Goal: Task Accomplishment & Management: Use online tool/utility

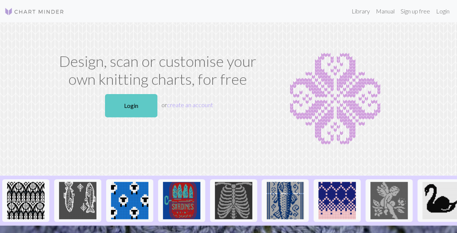
click at [138, 98] on link "Login" at bounding box center [131, 105] width 52 height 23
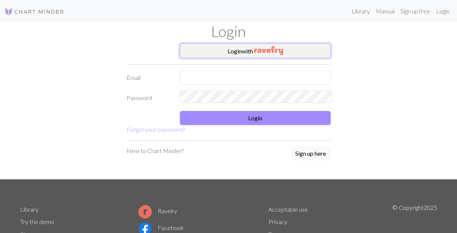
click at [256, 51] on img "button" at bounding box center [268, 50] width 29 height 9
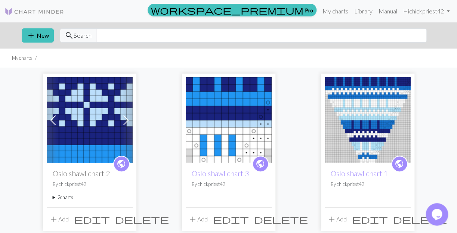
click at [325, 121] on img at bounding box center [368, 120] width 86 height 86
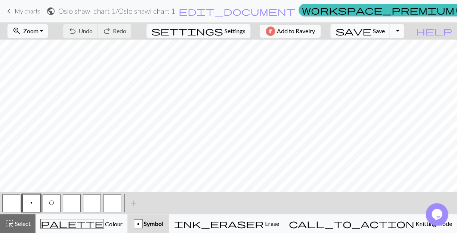
click at [404, 31] on button "Toggle Dropdown" at bounding box center [396, 31] width 14 height 14
click at [389, 48] on button "file_copy Save a copy" at bounding box center [341, 47] width 123 height 12
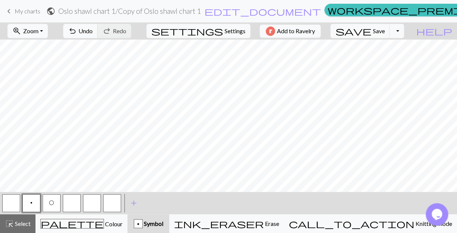
scroll to position [179, 0]
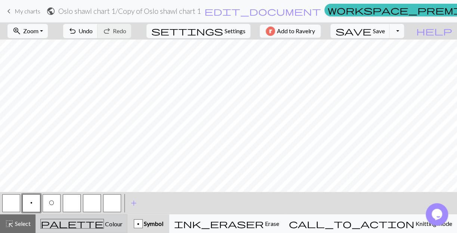
drag, startPoint x: 80, startPoint y: 222, endPoint x: 88, endPoint y: 215, distance: 10.9
click at [80, 222] on span "palette" at bounding box center [72, 224] width 63 height 10
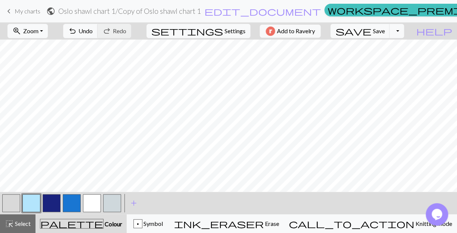
click at [92, 203] on button "button" at bounding box center [92, 203] width 18 height 18
click at [33, 203] on button "button" at bounding box center [31, 203] width 18 height 18
drag, startPoint x: 93, startPoint y: 201, endPoint x: 105, endPoint y: 192, distance: 15.6
click at [95, 200] on button "button" at bounding box center [92, 203] width 18 height 18
click at [28, 207] on button "button" at bounding box center [31, 203] width 18 height 18
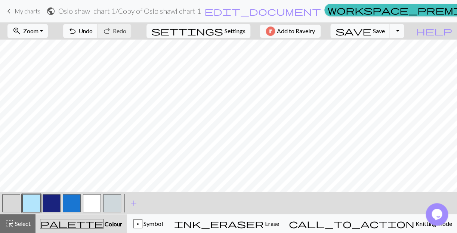
drag, startPoint x: 94, startPoint y: 203, endPoint x: 99, endPoint y: 192, distance: 12.2
click at [94, 201] on button "button" at bounding box center [92, 203] width 18 height 18
click at [30, 200] on button "button" at bounding box center [31, 203] width 18 height 18
click at [95, 206] on button "button" at bounding box center [92, 203] width 18 height 18
click at [28, 206] on button "button" at bounding box center [31, 203] width 18 height 18
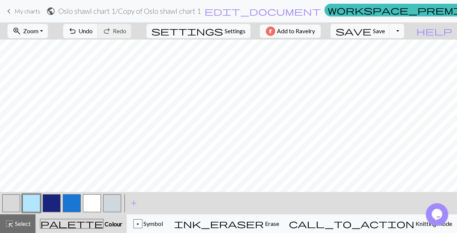
click at [95, 206] on button "button" at bounding box center [92, 203] width 18 height 18
drag, startPoint x: 51, startPoint y: 209, endPoint x: 61, endPoint y: 196, distance: 16.3
click at [51, 208] on button "button" at bounding box center [52, 203] width 18 height 18
click at [56, 203] on button "button" at bounding box center [52, 203] width 18 height 18
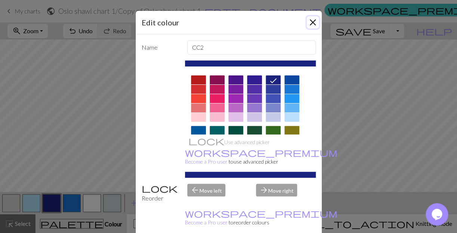
click at [315, 19] on button "Close" at bounding box center [313, 22] width 12 height 12
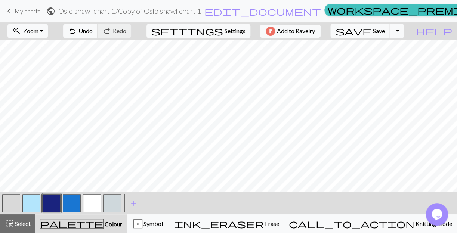
click at [71, 204] on button "button" at bounding box center [72, 203] width 18 height 18
drag, startPoint x: 53, startPoint y: 201, endPoint x: 61, endPoint y: 197, distance: 9.2
click at [56, 200] on button "button" at bounding box center [52, 203] width 18 height 18
click at [74, 202] on button "button" at bounding box center [72, 203] width 18 height 18
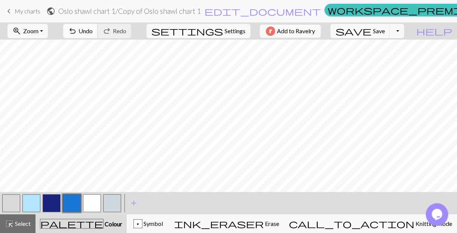
click at [93, 31] on span "Undo" at bounding box center [85, 30] width 14 height 7
drag, startPoint x: 91, startPoint y: 206, endPoint x: 97, endPoint y: 189, distance: 17.3
click at [90, 204] on button "button" at bounding box center [92, 203] width 18 height 18
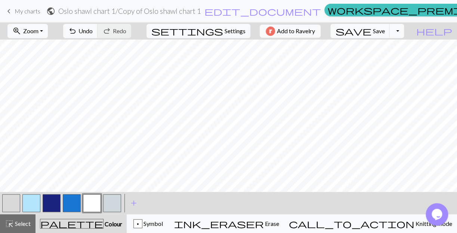
click at [31, 201] on button "button" at bounding box center [31, 203] width 18 height 18
drag, startPoint x: 90, startPoint y: 205, endPoint x: 89, endPoint y: 192, distance: 12.7
click at [90, 200] on button "button" at bounding box center [92, 203] width 18 height 18
click at [33, 202] on button "button" at bounding box center [31, 203] width 18 height 18
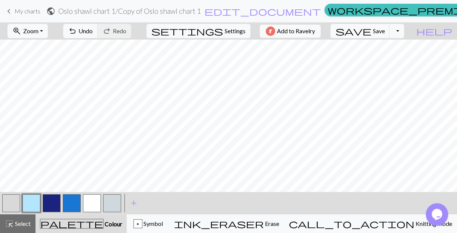
click at [68, 202] on button "button" at bounding box center [72, 203] width 18 height 18
click at [93, 30] on span "Undo" at bounding box center [85, 30] width 14 height 7
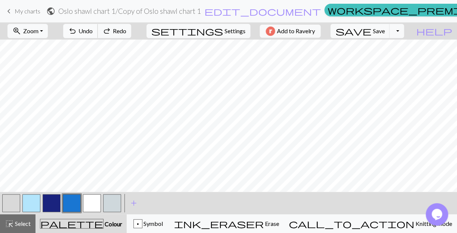
click at [93, 30] on span "Undo" at bounding box center [85, 30] width 14 height 7
click at [385, 31] on span "Save" at bounding box center [379, 30] width 12 height 7
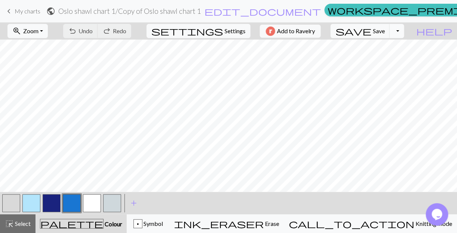
click at [404, 34] on button "Toggle Dropdown" at bounding box center [396, 31] width 14 height 14
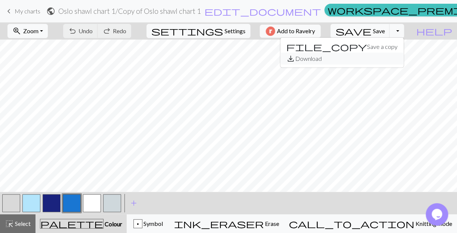
click at [395, 60] on button "save_alt Download" at bounding box center [341, 59] width 123 height 12
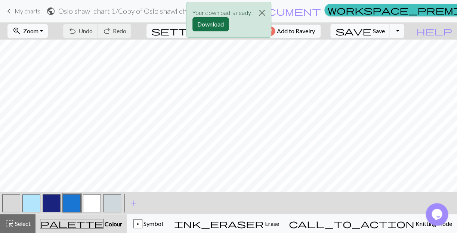
click at [215, 20] on button "Download" at bounding box center [210, 24] width 36 height 14
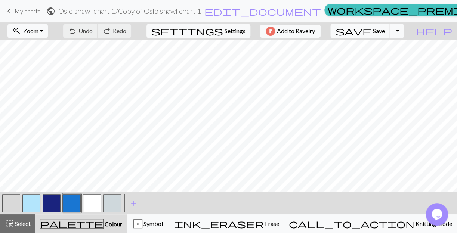
scroll to position [179, 0]
